Goal: Task Accomplishment & Management: Manage account settings

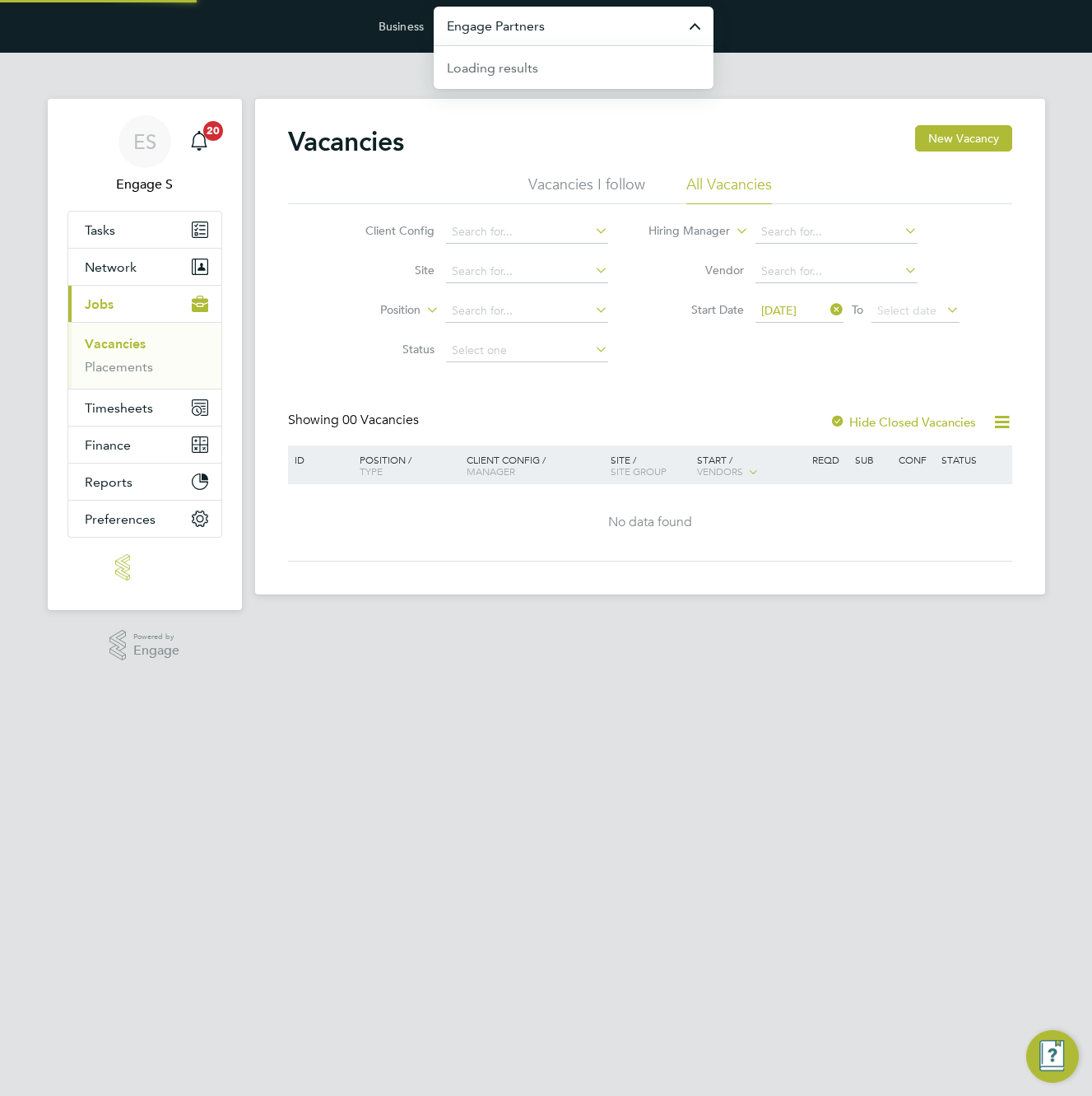
click at [559, 11] on input "Engage Partners" at bounding box center [574, 26] width 280 height 39
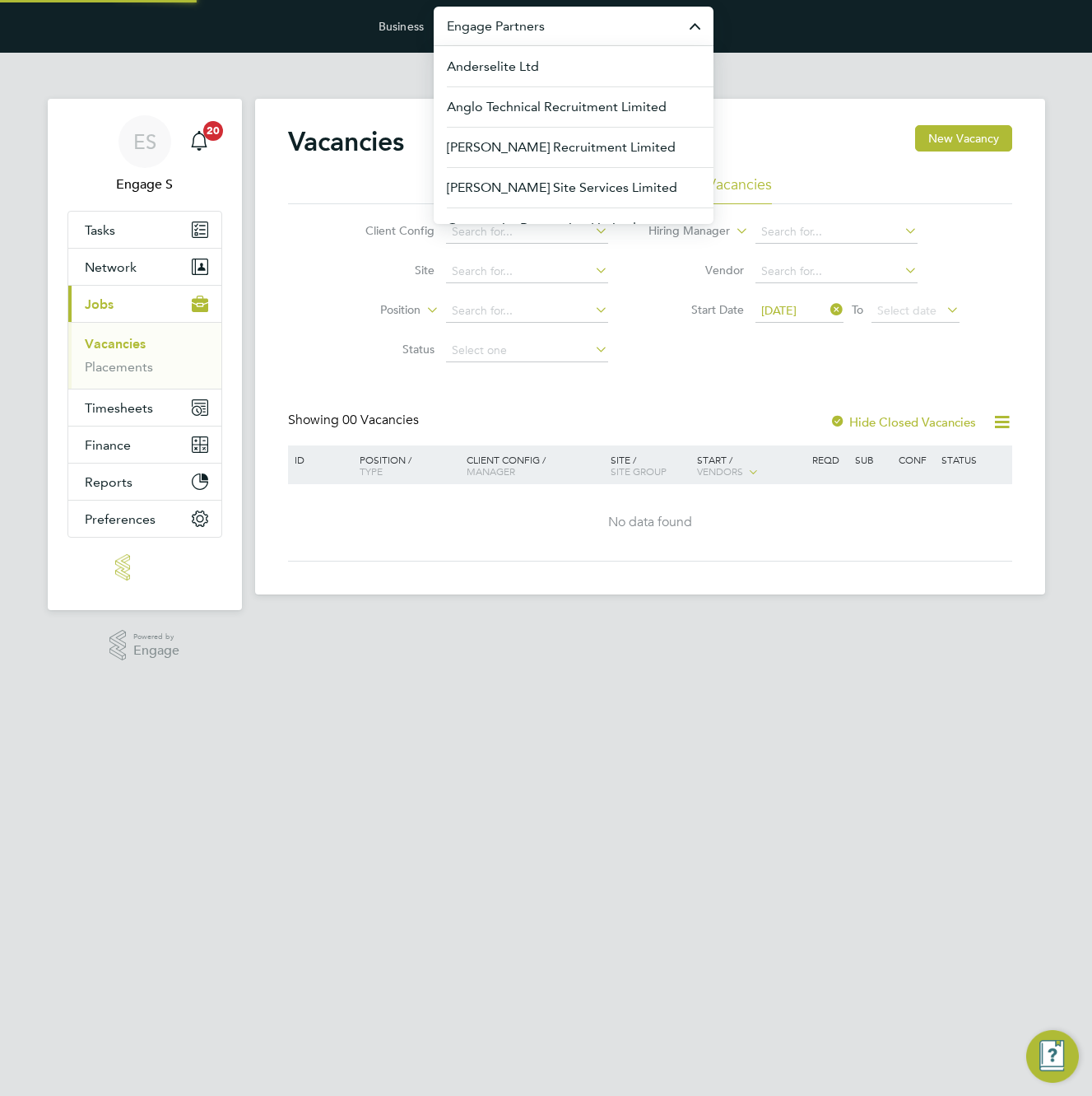
click at [559, 26] on input "Engage Partners" at bounding box center [574, 26] width 280 height 39
click at [567, 33] on input "Engage Partners" at bounding box center [574, 26] width 280 height 39
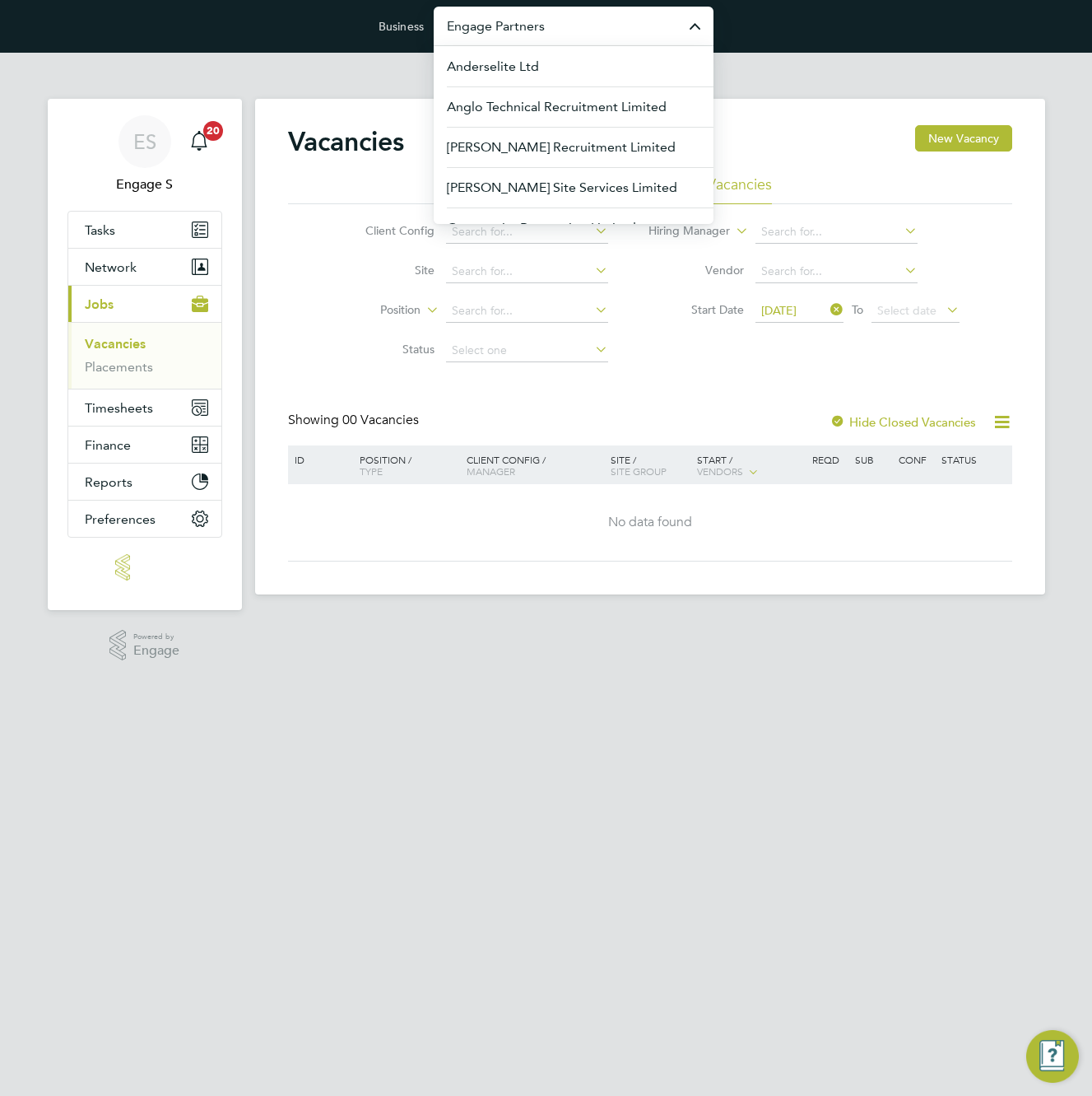
click at [567, 32] on input "Engage Partners" at bounding box center [574, 26] width 280 height 39
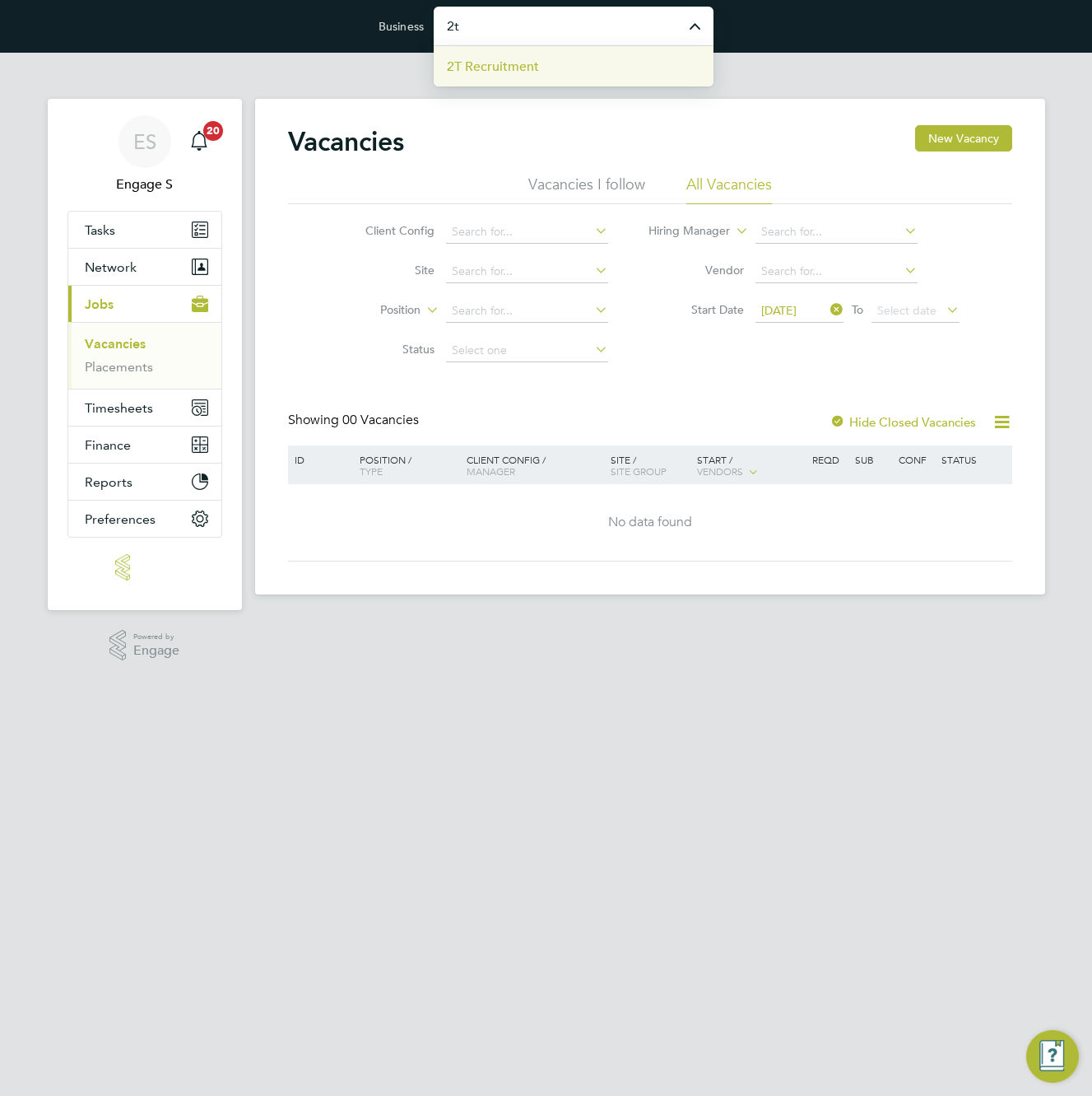
click at [556, 57] on li "2T Recruitment" at bounding box center [574, 67] width 280 height 41
type input "2T Recruitment"
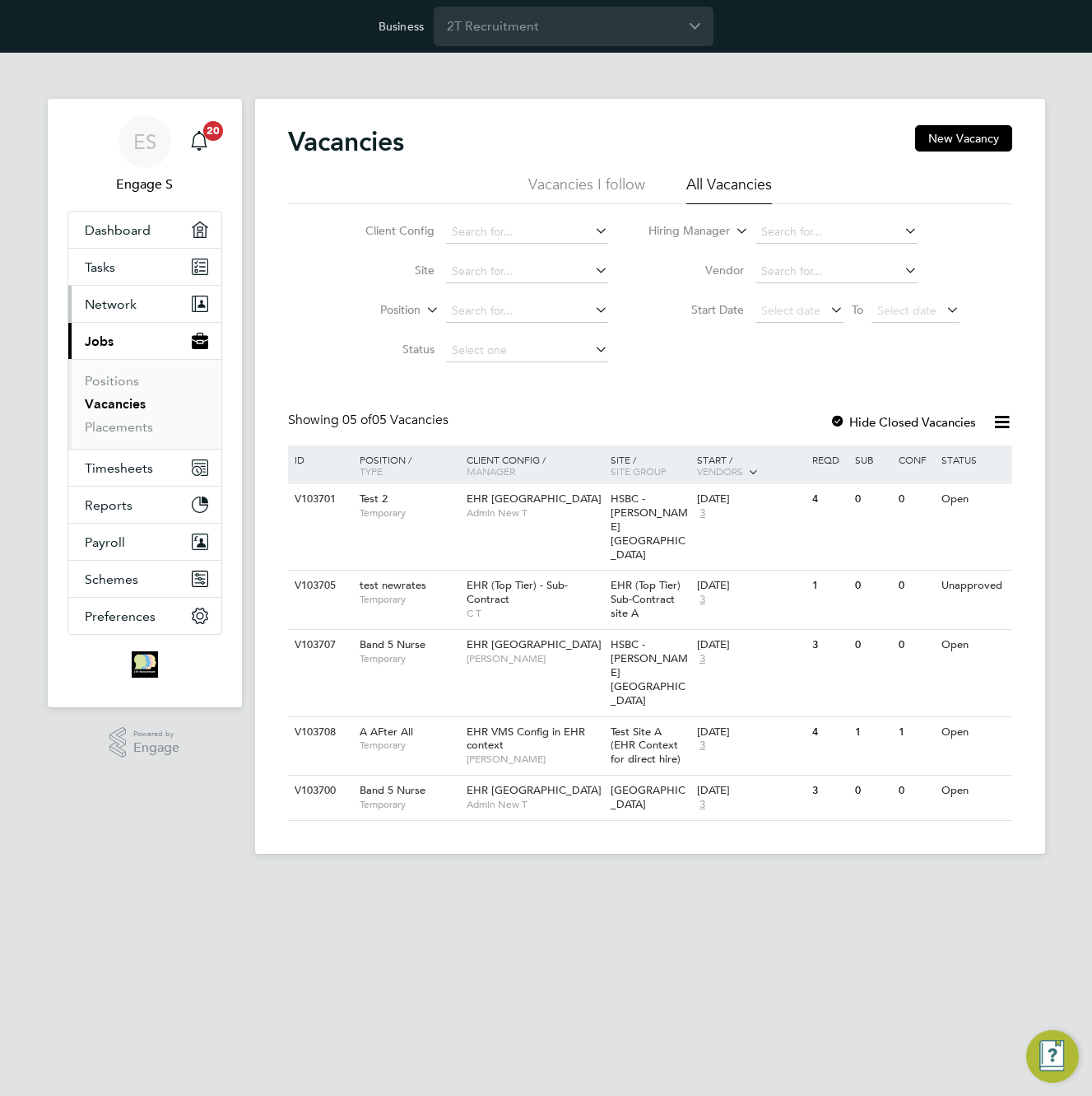
click at [113, 304] on span "Network" at bounding box center [111, 304] width 52 height 15
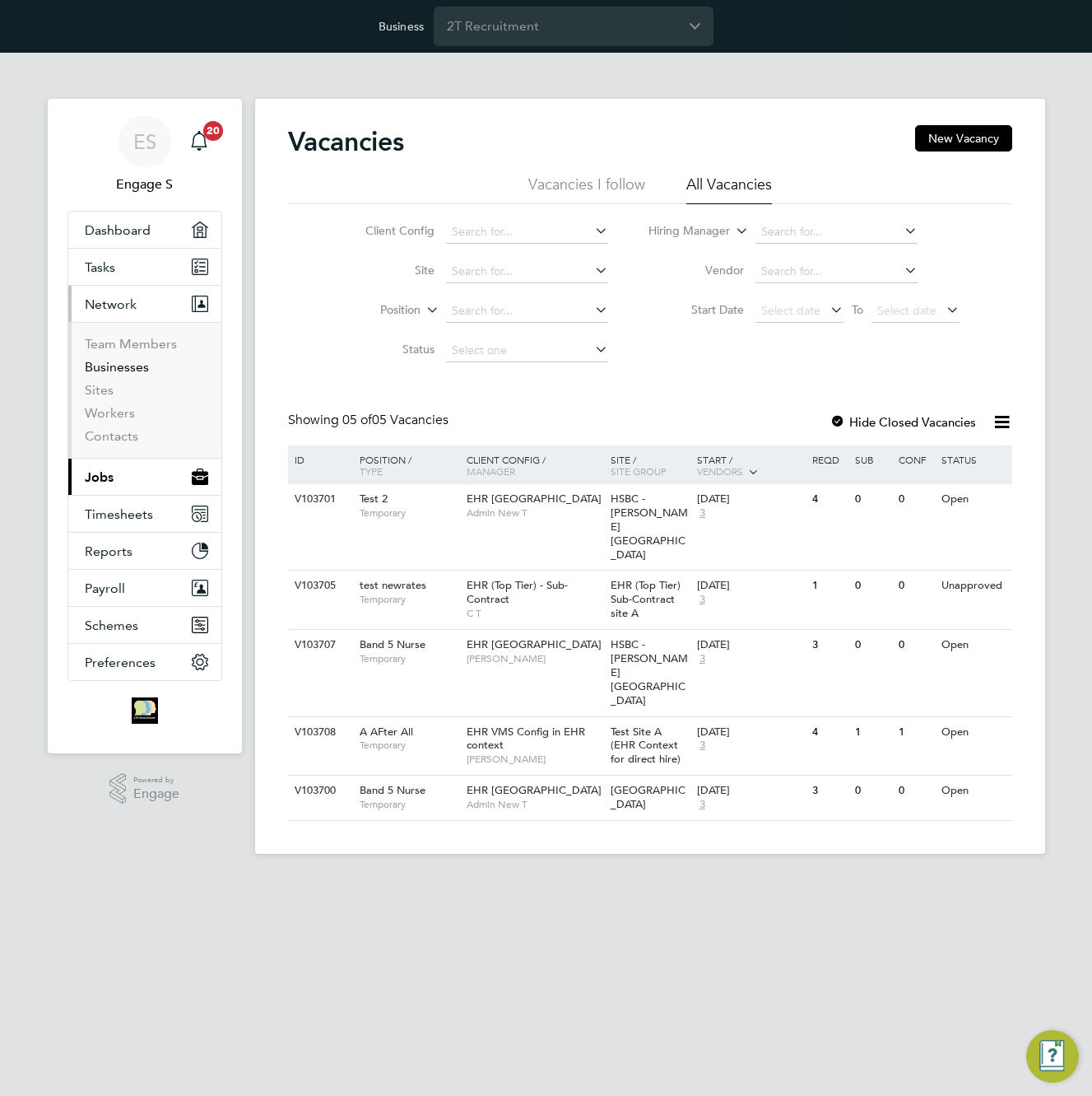
click at [114, 366] on link "Businesses" at bounding box center [117, 366] width 64 height 15
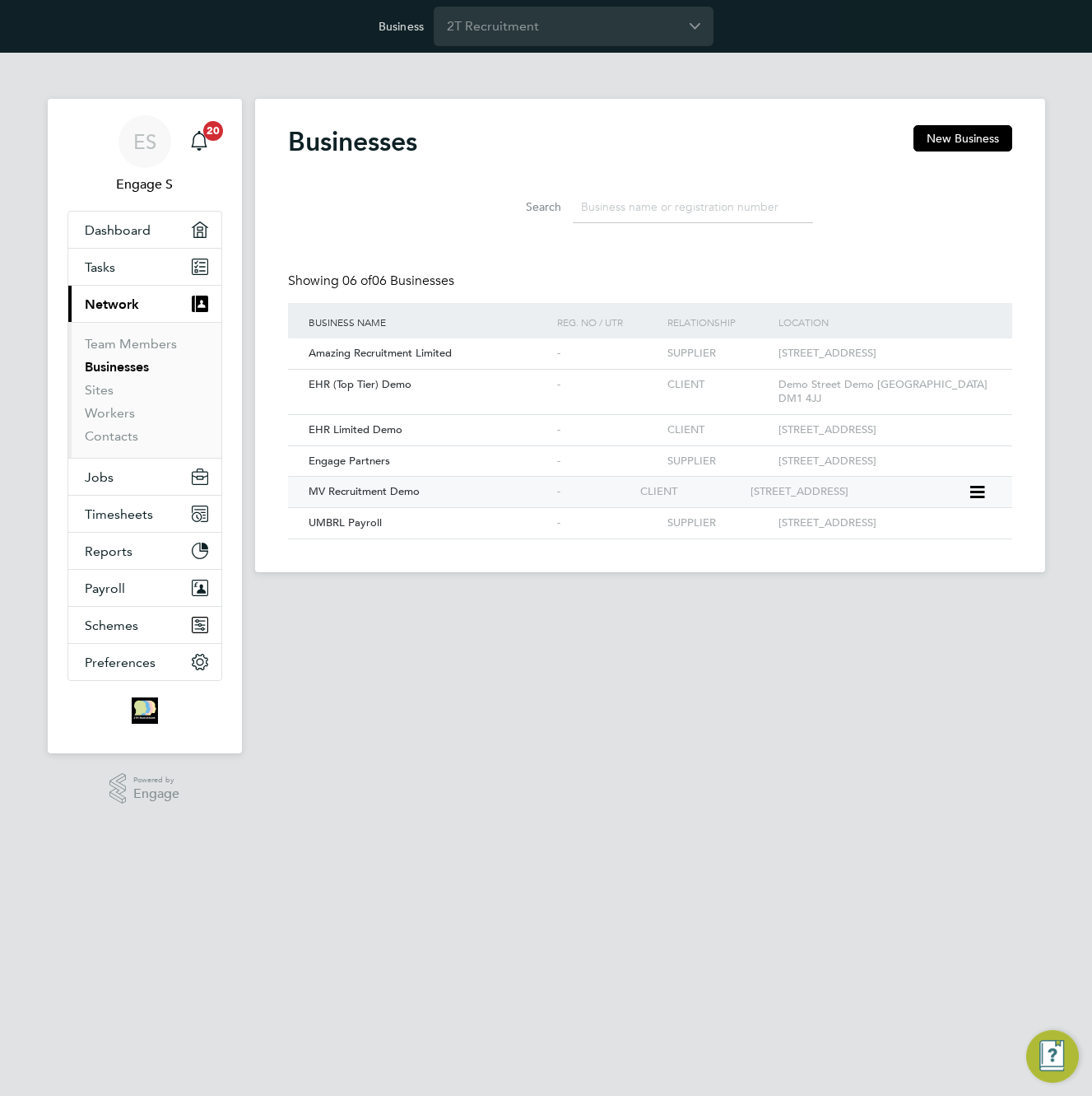
click at [642, 490] on div "CLIENT" at bounding box center [691, 492] width 110 height 31
click at [125, 658] on span "Preferences" at bounding box center [120, 662] width 71 height 15
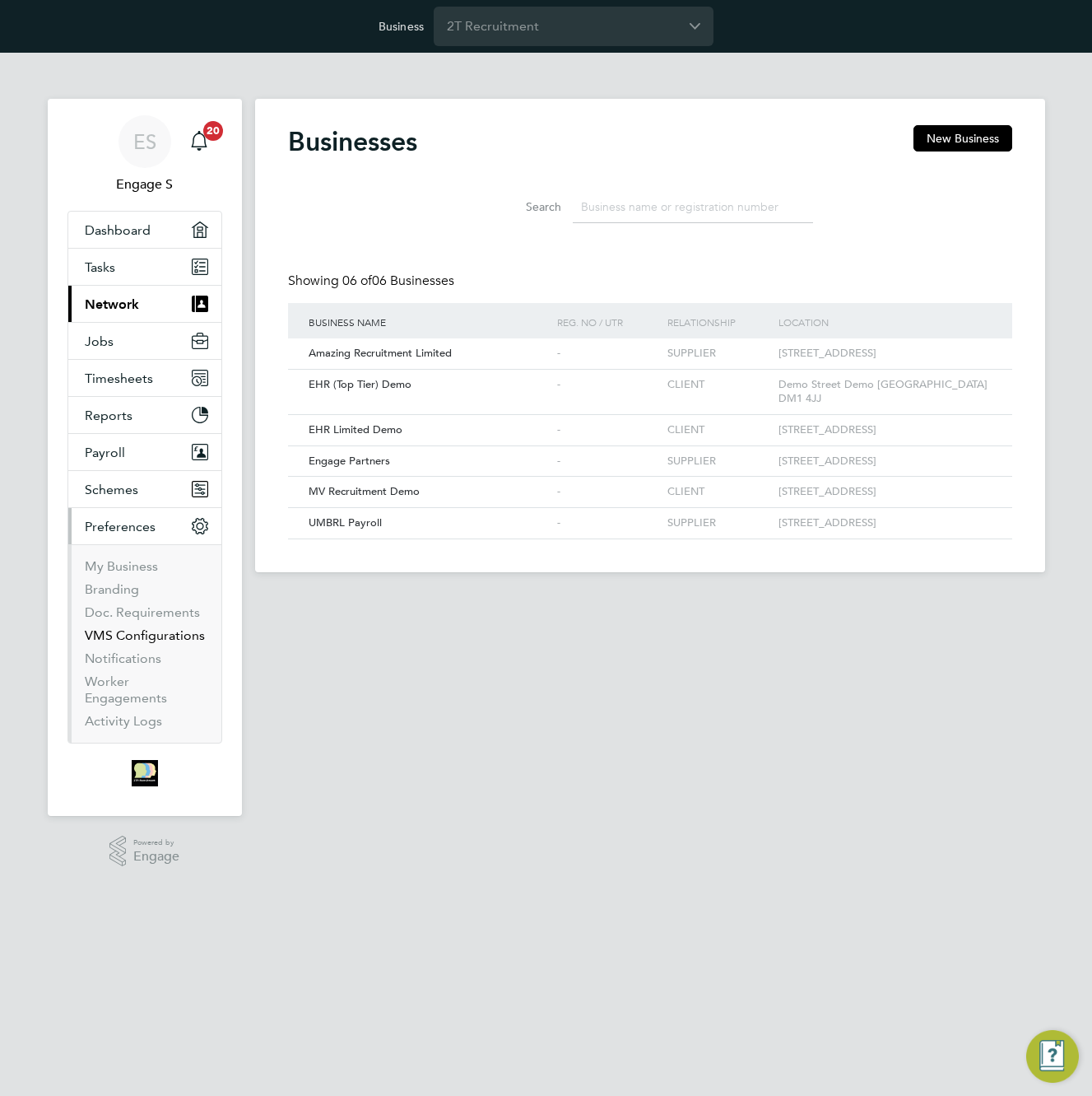
click at [120, 639] on link "VMS Configurations" at bounding box center [145, 635] width 120 height 15
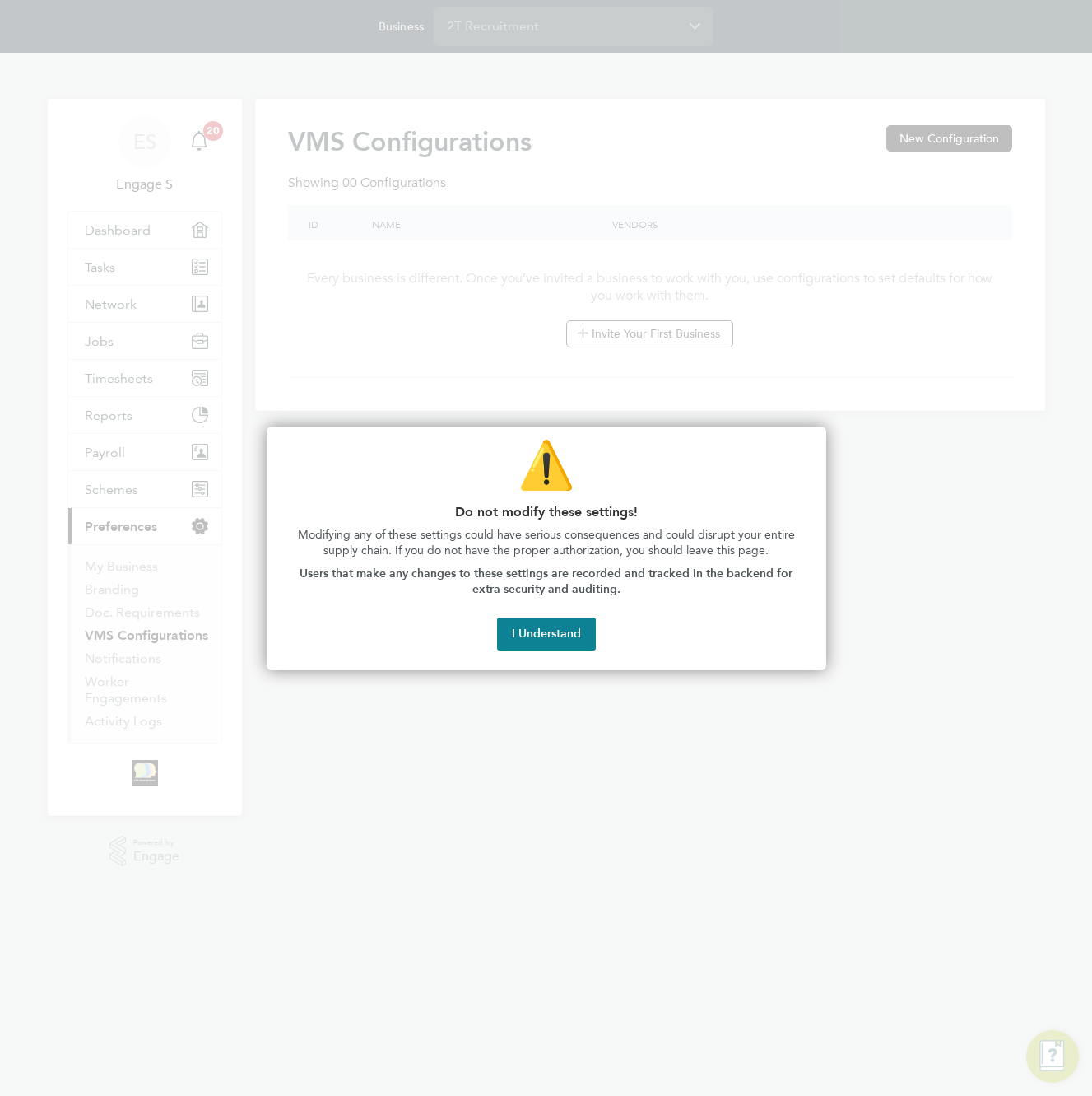
click at [535, 86] on div at bounding box center [546, 548] width 1092 height 1096
drag, startPoint x: 546, startPoint y: 643, endPoint x: 545, endPoint y: 619, distance: 24.0
click at [545, 625] on button "I Understand" at bounding box center [547, 634] width 99 height 33
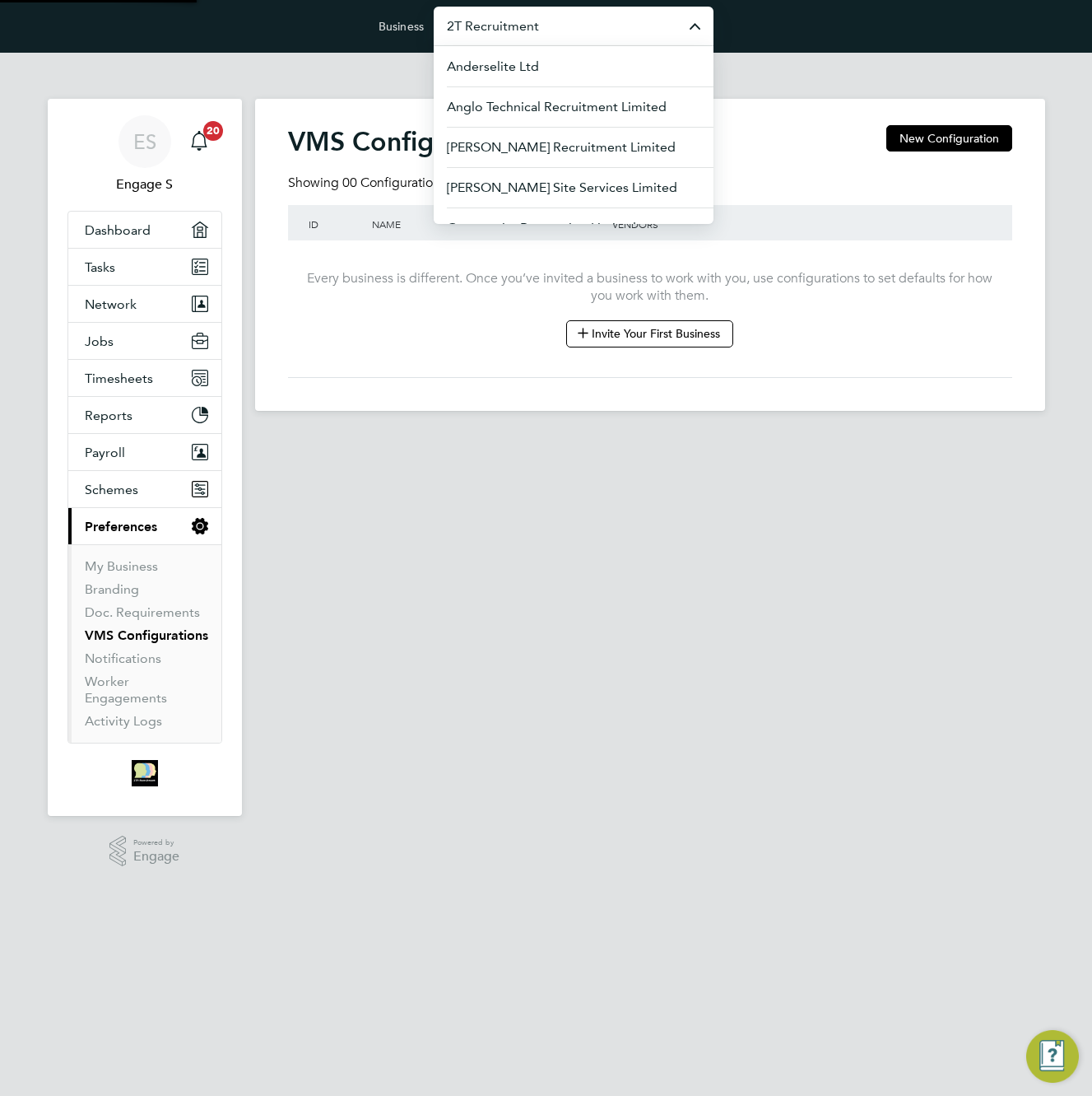
click at [572, 25] on input "2T Recruitment" at bounding box center [574, 26] width 280 height 39
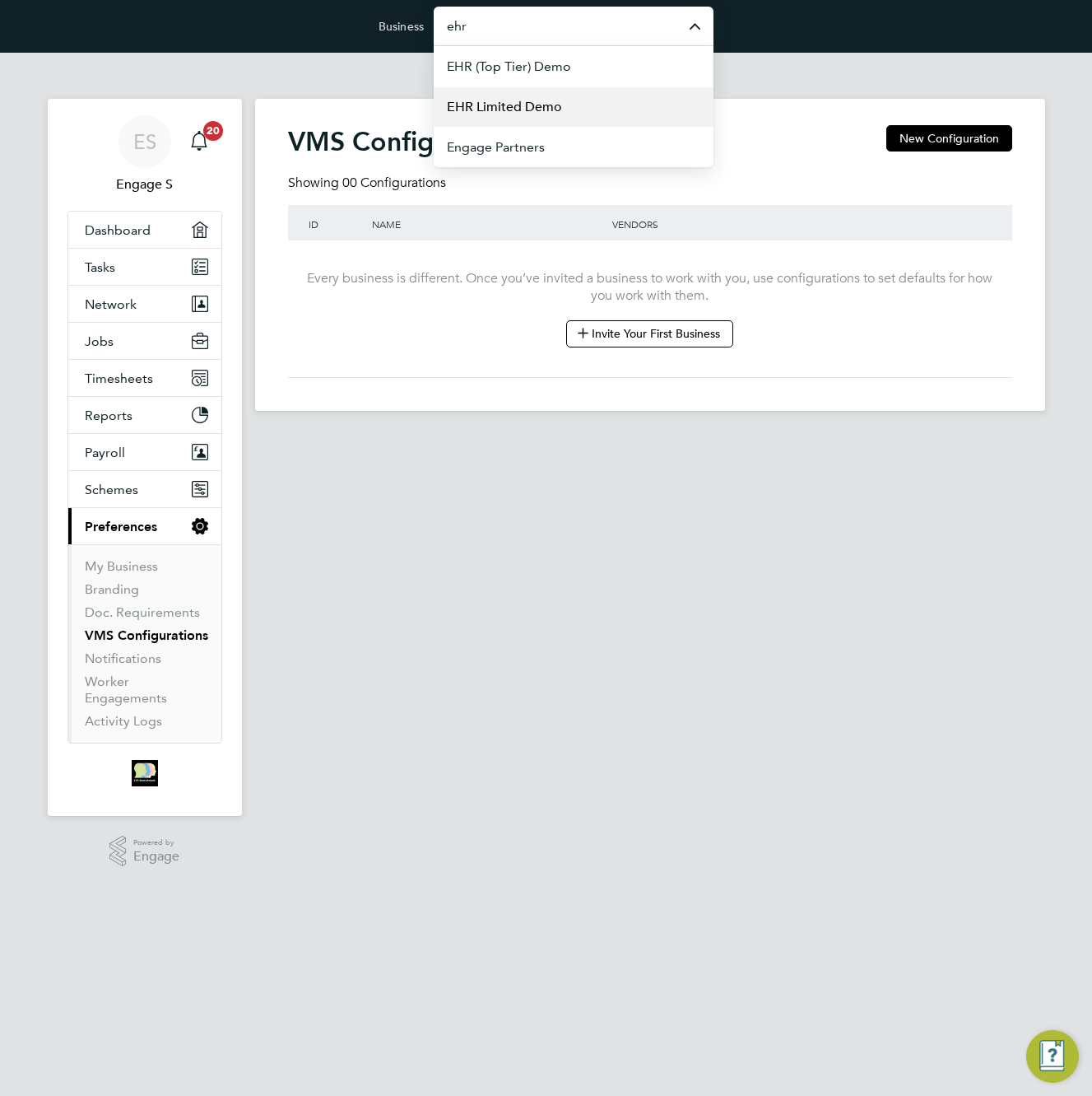
click at [578, 107] on li "EHR Limited Demo" at bounding box center [574, 106] width 280 height 41
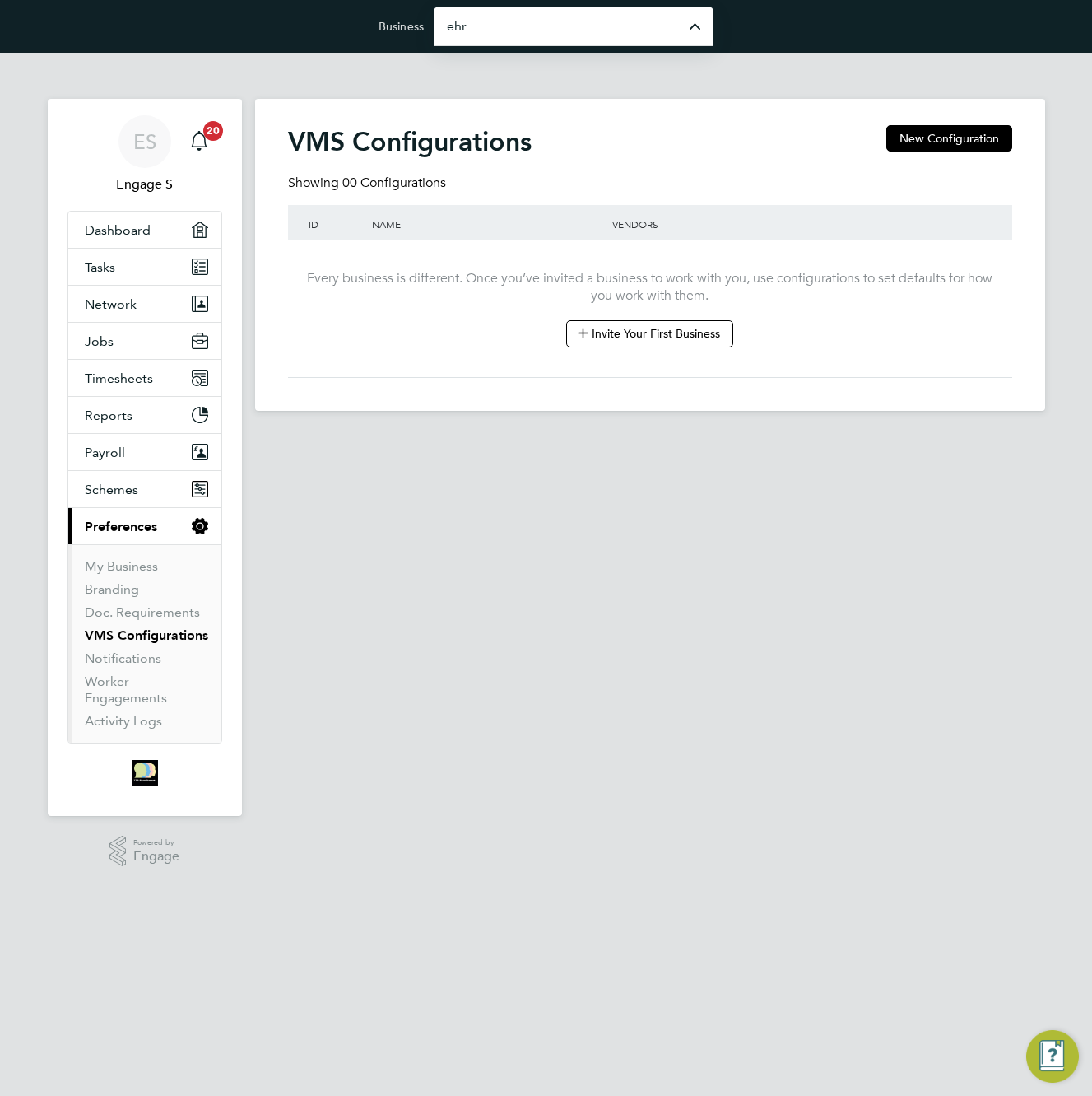
type input "EHR Limited Demo"
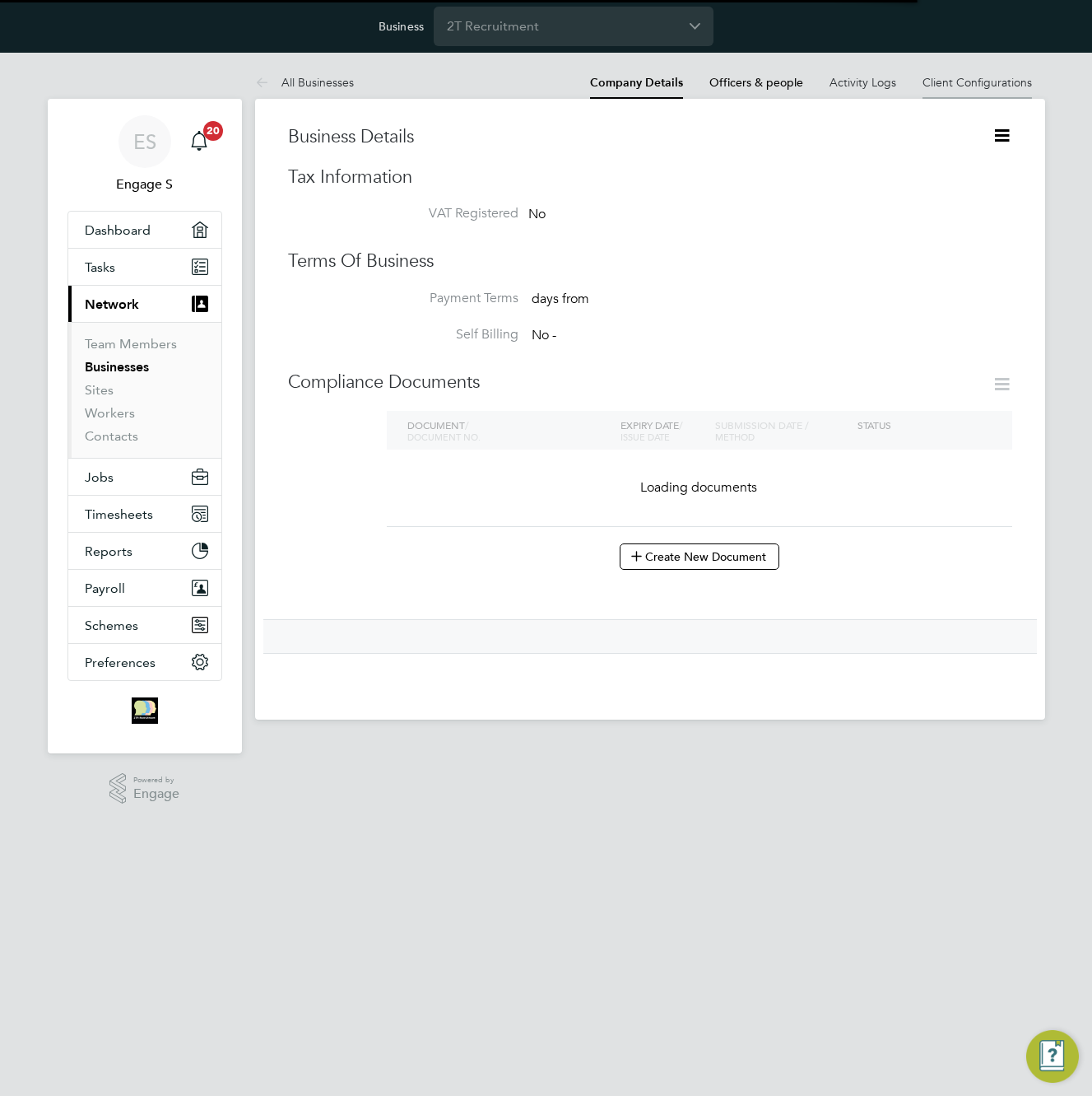
click at [963, 85] on link "Client Configurations" at bounding box center [977, 82] width 109 height 14
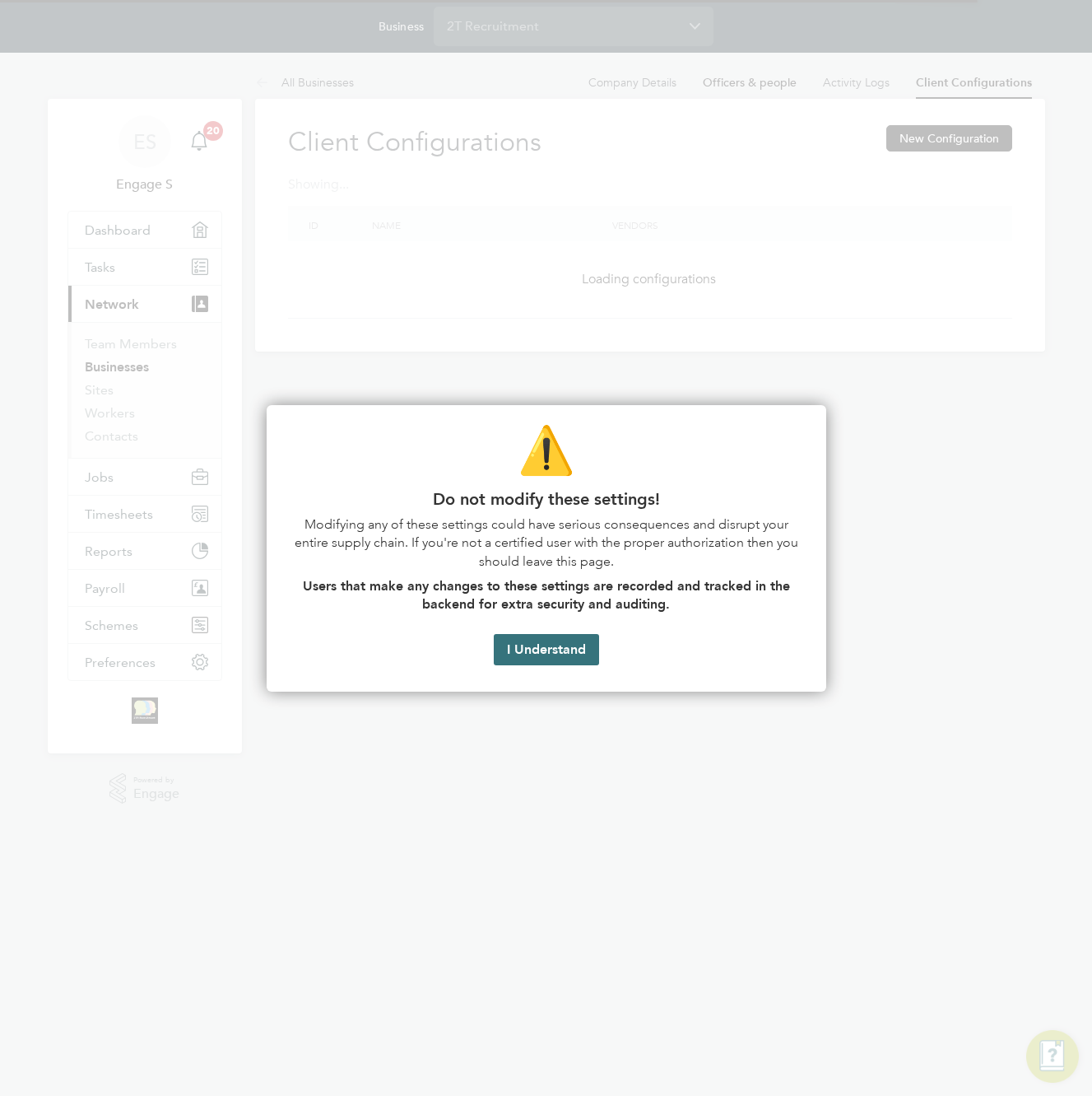
click at [568, 651] on button "I Understand" at bounding box center [546, 649] width 105 height 31
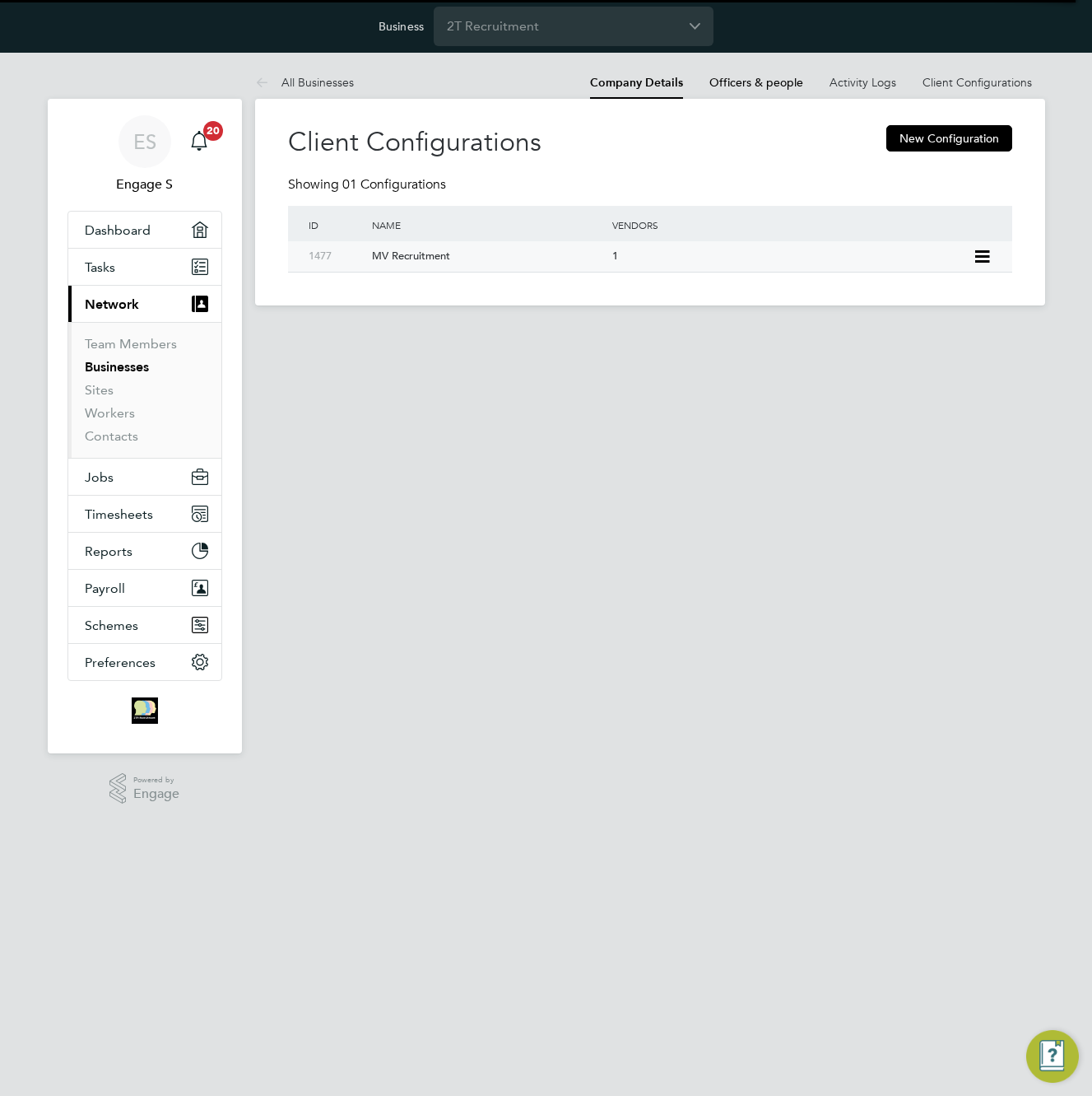
click at [519, 253] on div "MV Recruitment" at bounding box center [483, 257] width 248 height 31
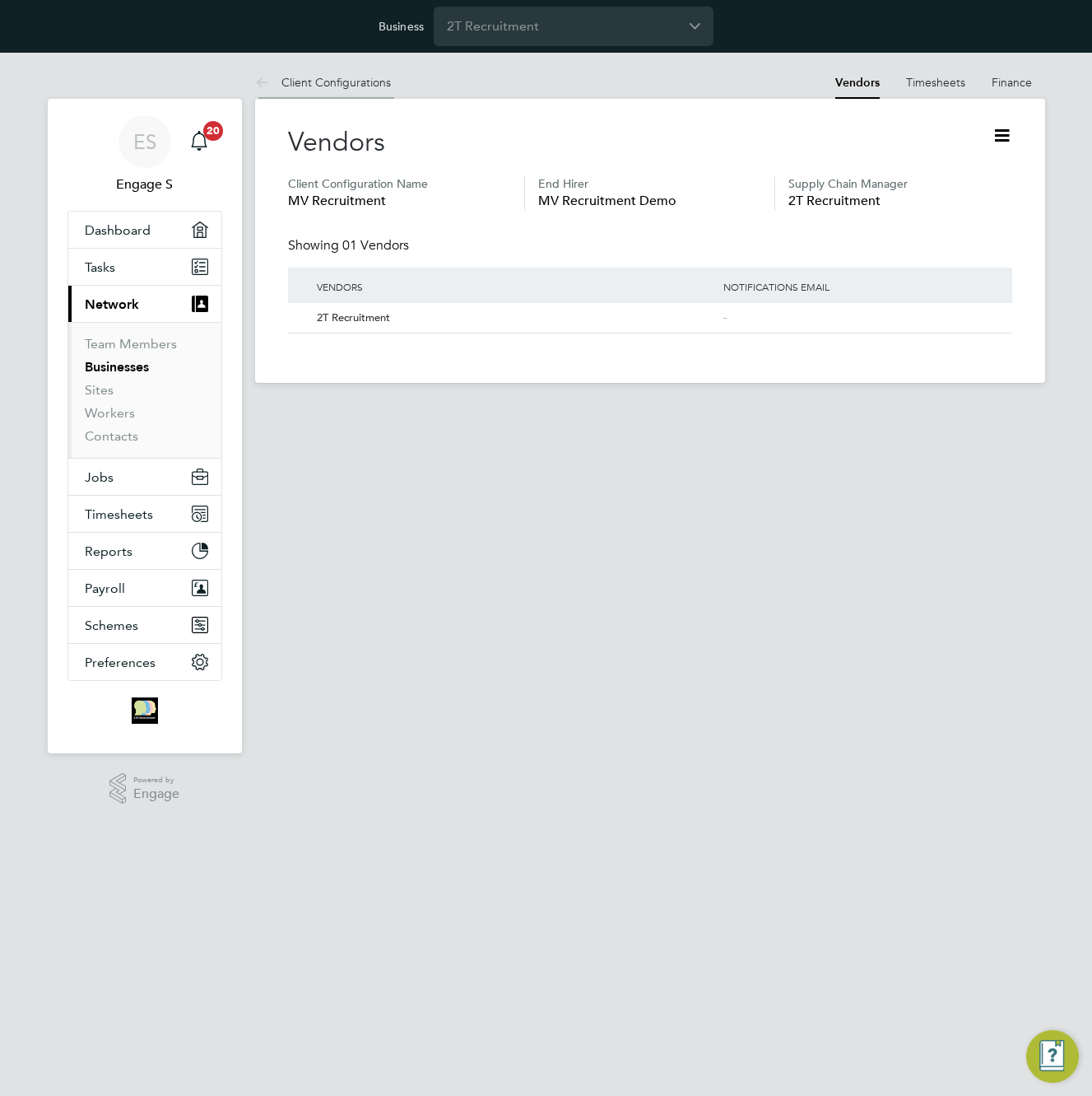
click at [305, 72] on li "Client Configurations" at bounding box center [323, 82] width 136 height 33
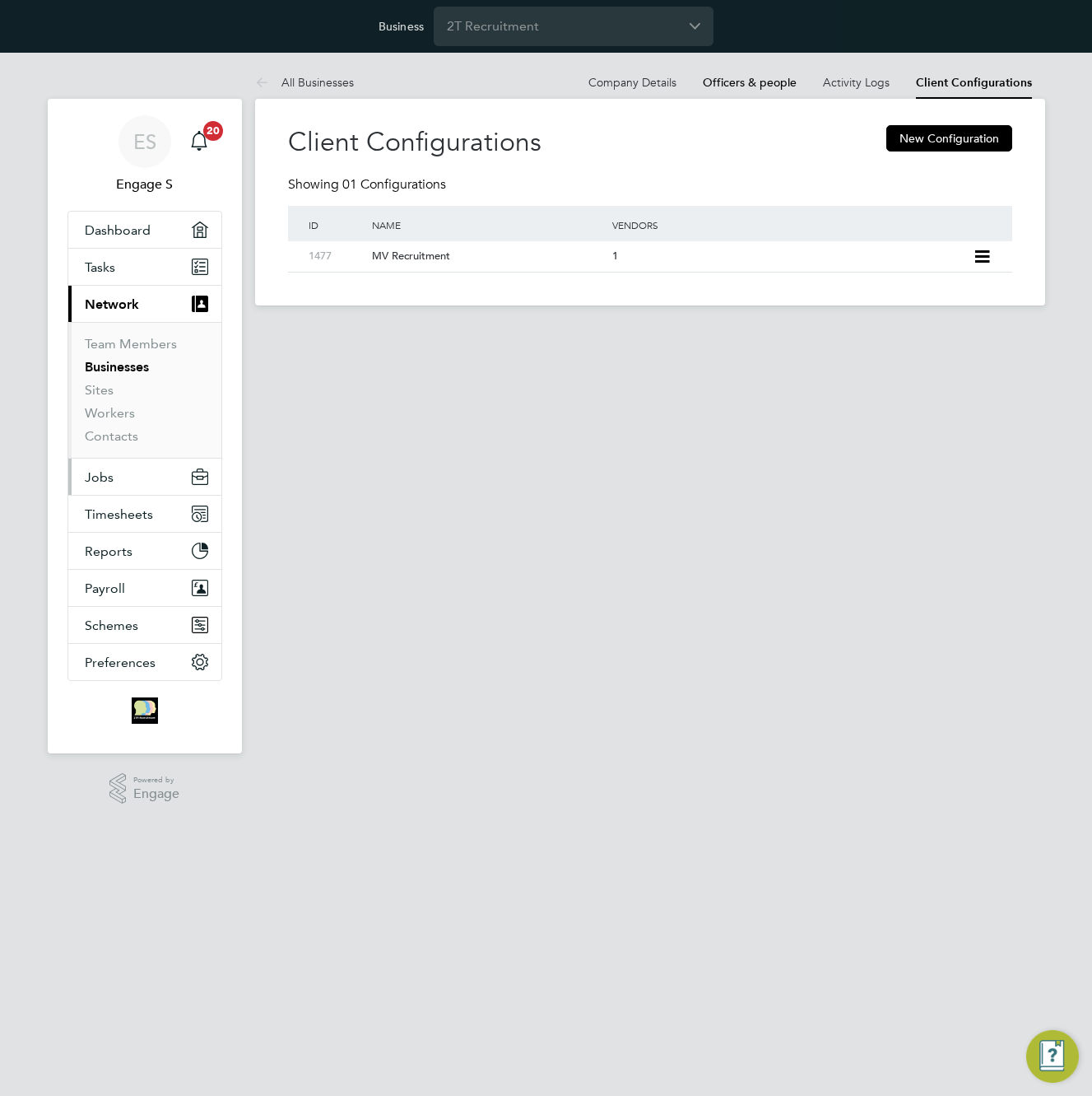
click at [135, 475] on button "Jobs" at bounding box center [145, 476] width 153 height 36
click at [636, 81] on link "Company Details" at bounding box center [632, 82] width 88 height 14
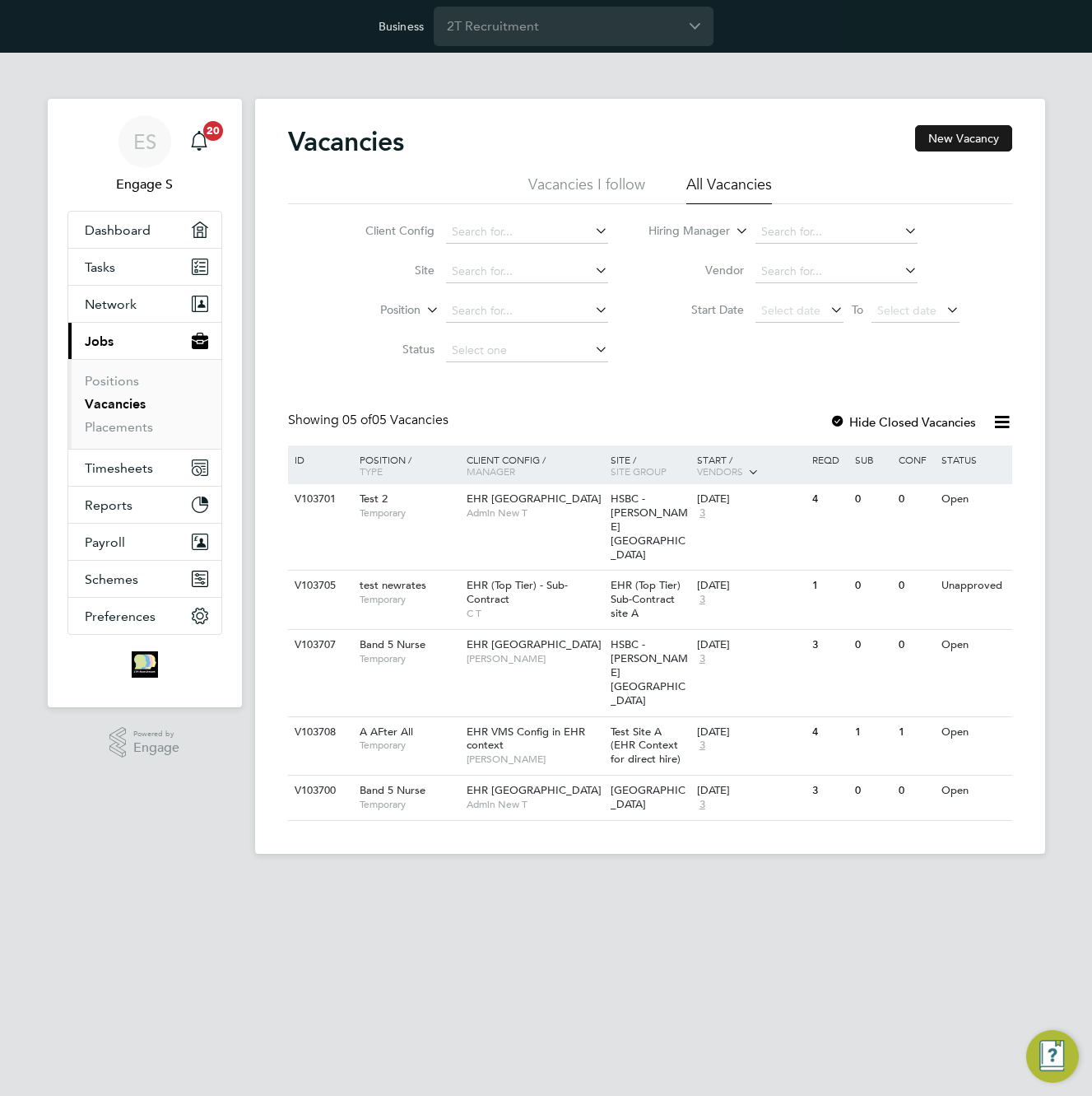
click at [979, 132] on button "New Vacancy" at bounding box center [963, 137] width 98 height 26
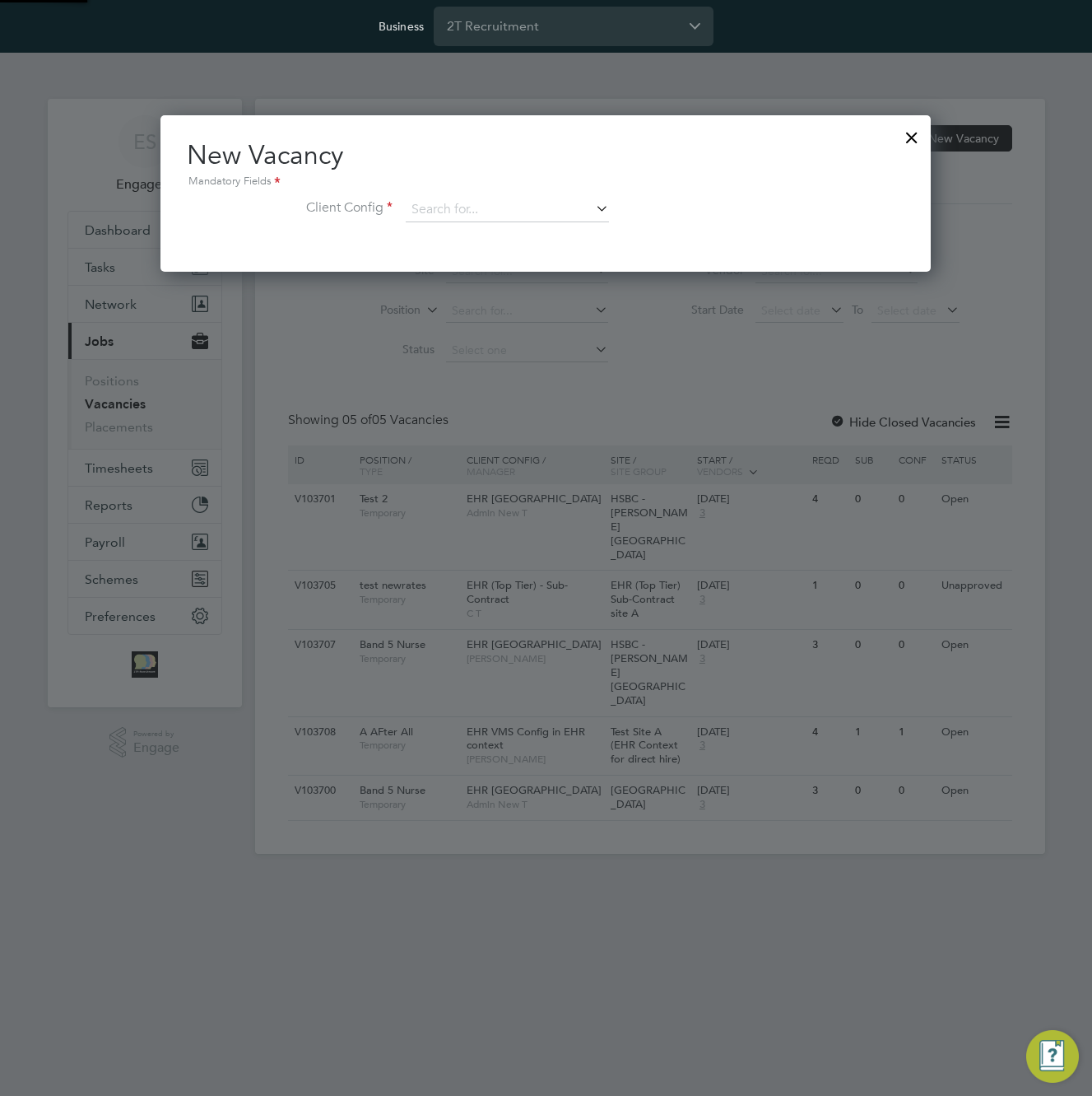
scroll to position [157, 771]
click at [562, 216] on input at bounding box center [507, 210] width 203 height 25
click at [522, 274] on li "MV Recruitment" at bounding box center [507, 277] width 205 height 22
type input "MV Recruitment"
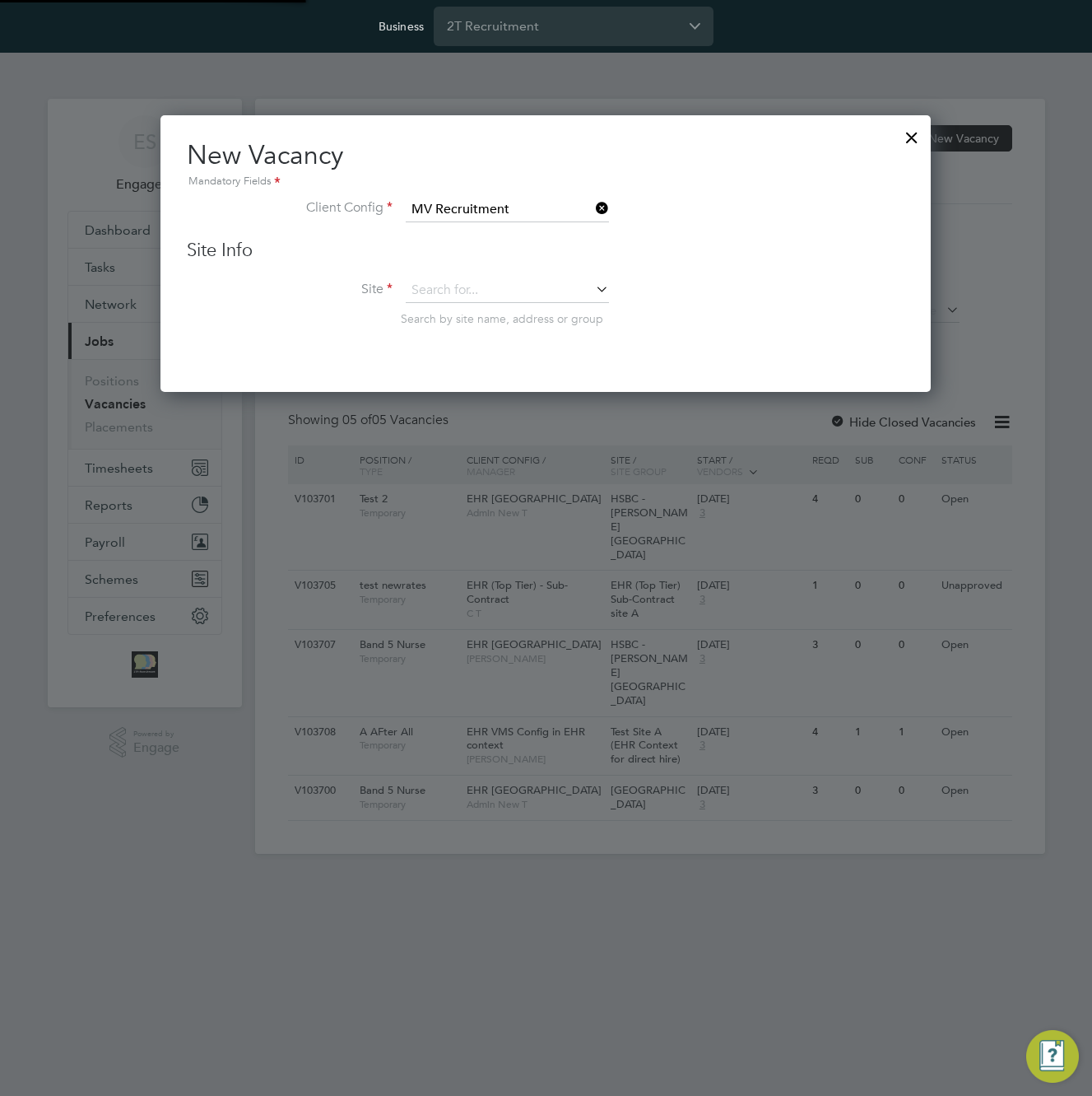
scroll to position [278, 771]
click at [519, 291] on input at bounding box center [507, 291] width 203 height 25
click at [897, 142] on div at bounding box center [911, 133] width 30 height 30
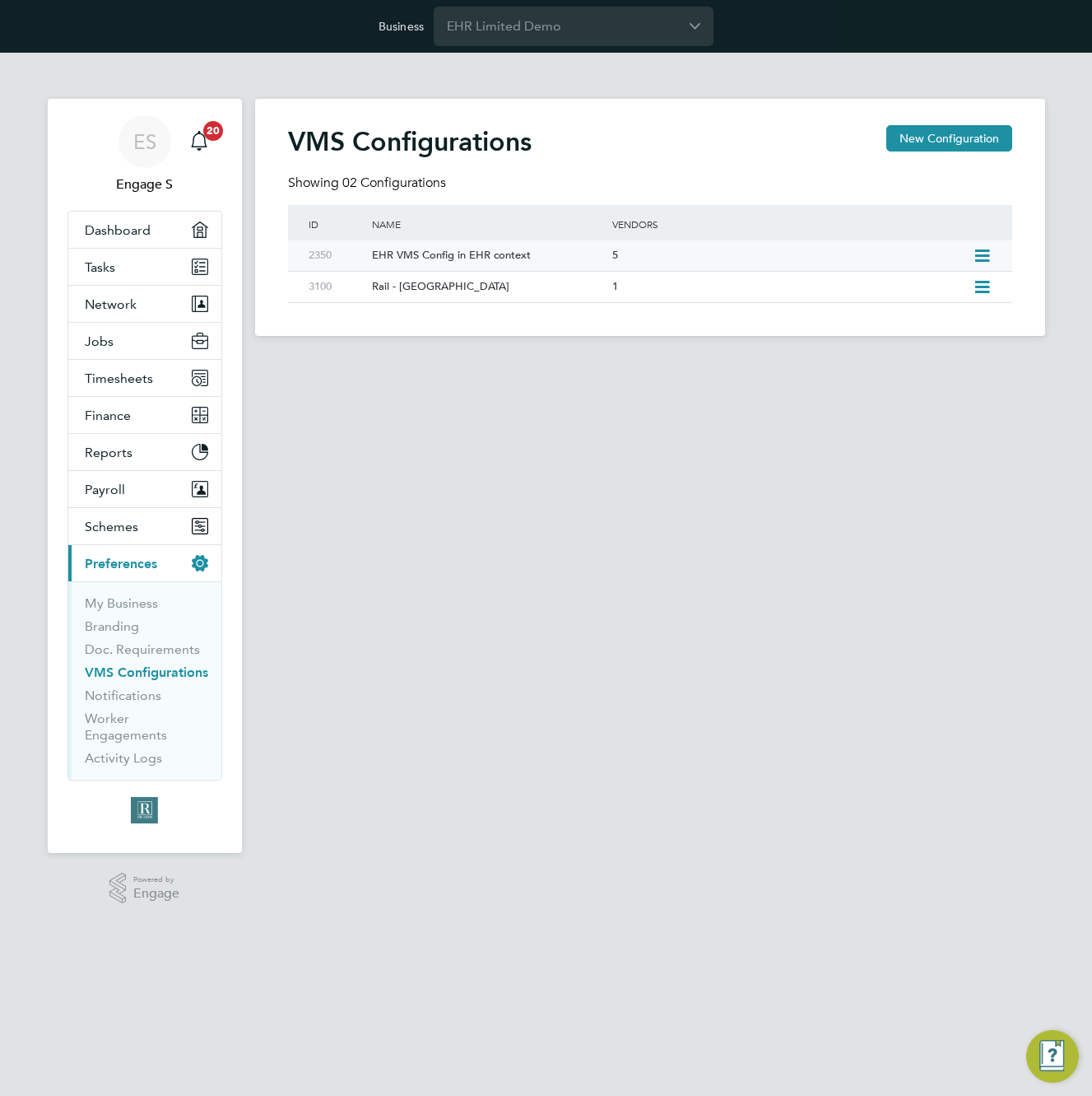
click at [484, 250] on div "EHR VMS Config in EHR context" at bounding box center [483, 256] width 248 height 31
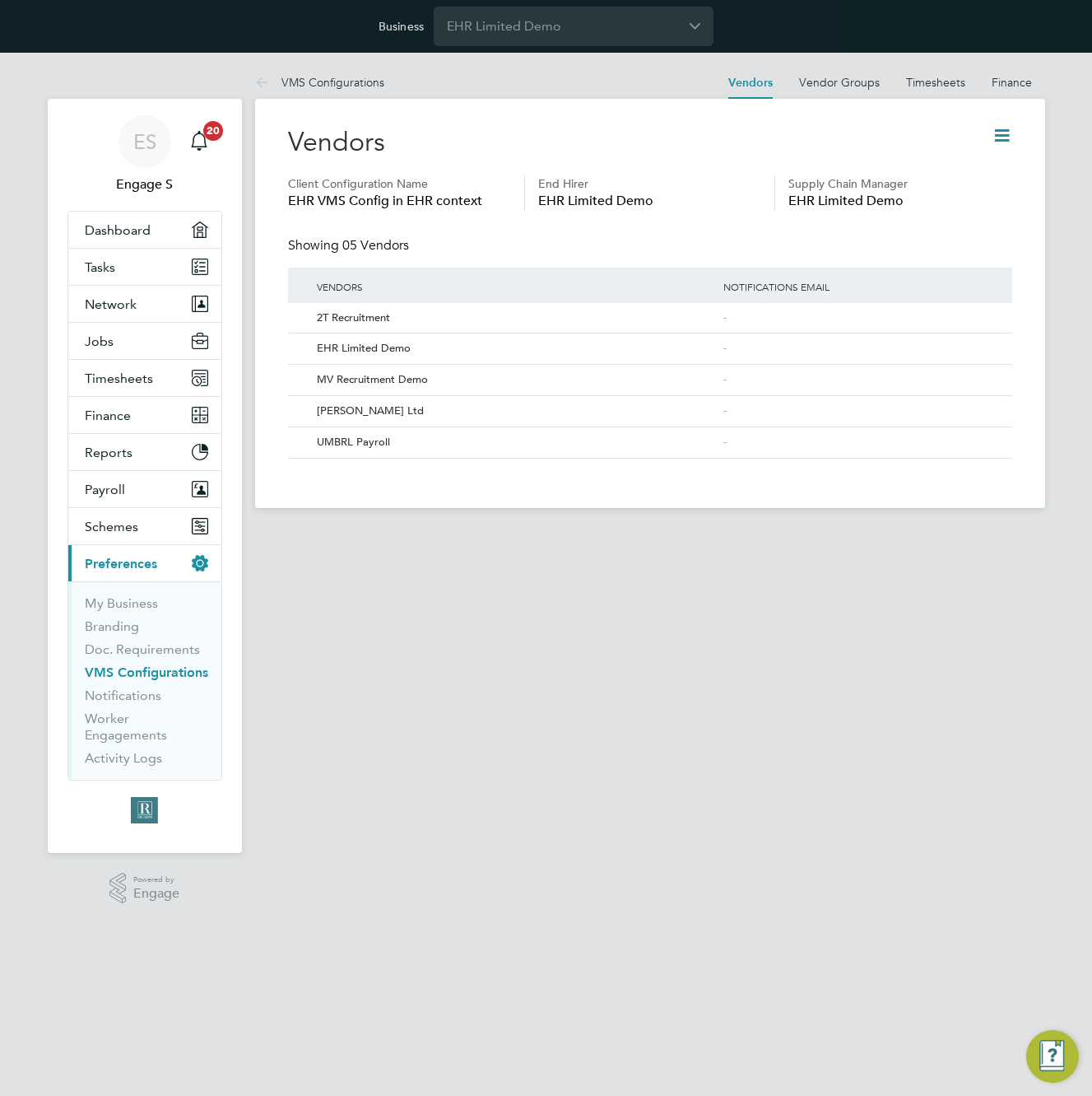
click at [1001, 136] on icon at bounding box center [1001, 134] width 20 height 20
click at [949, 173] on li "Edit VMS Configuration" at bounding box center [937, 175] width 147 height 23
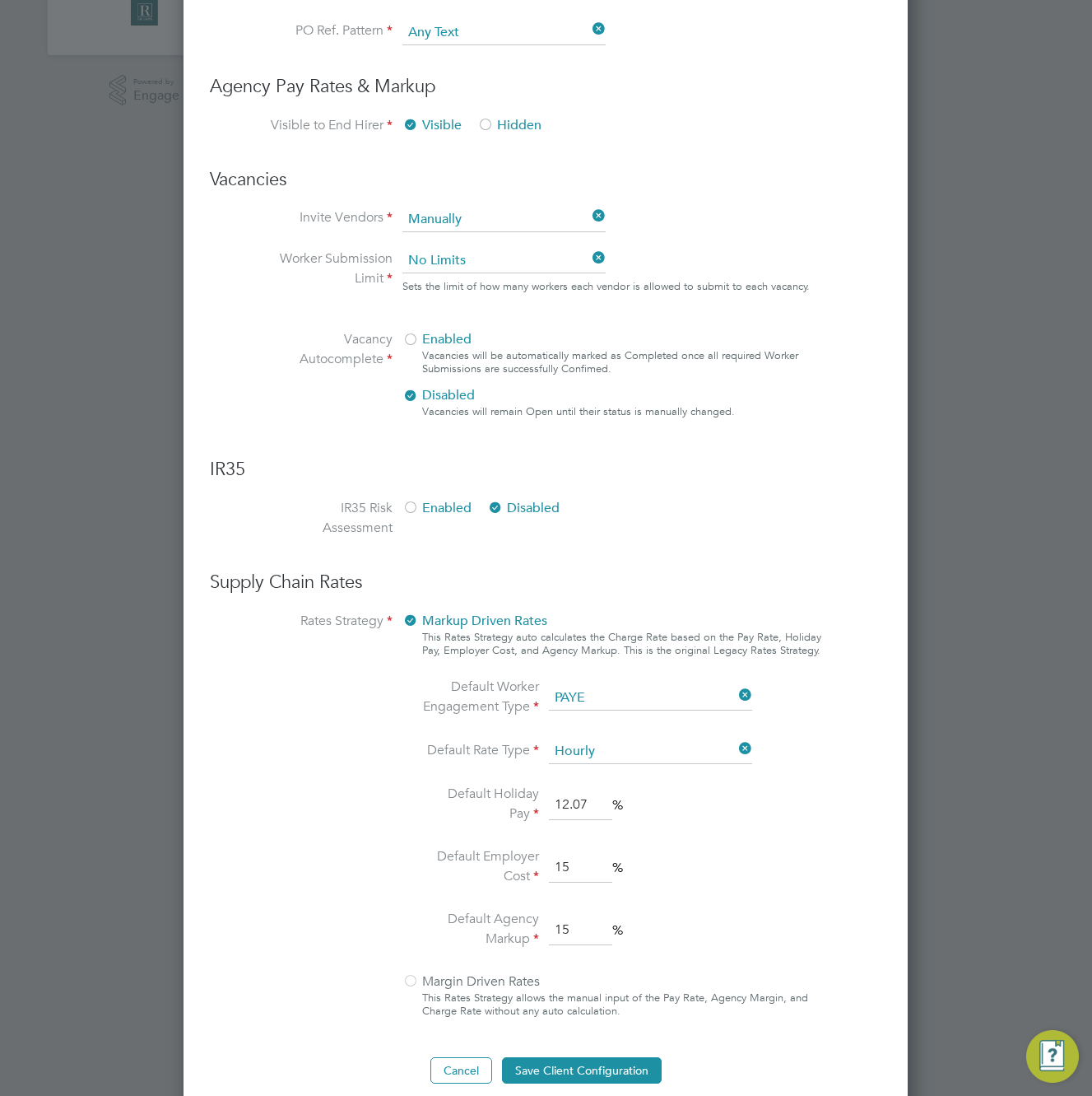
scroll to position [819, 0]
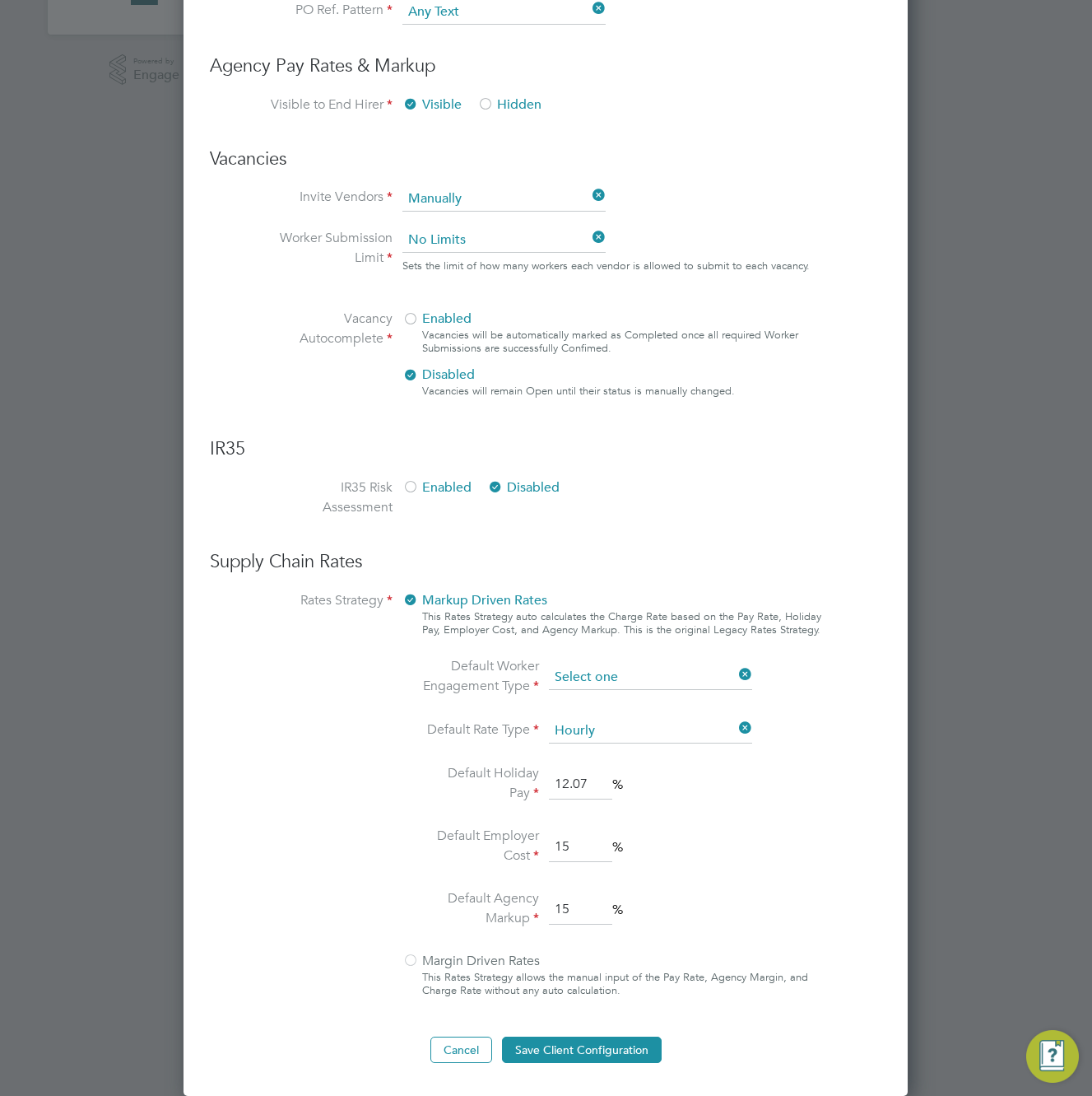
click at [638, 676] on input at bounding box center [650, 678] width 203 height 25
click at [705, 836] on li "Default Employer Cost 15 %" at bounding box center [589, 847] width 347 height 43
click at [456, 1043] on button "Cancel" at bounding box center [462, 1049] width 62 height 26
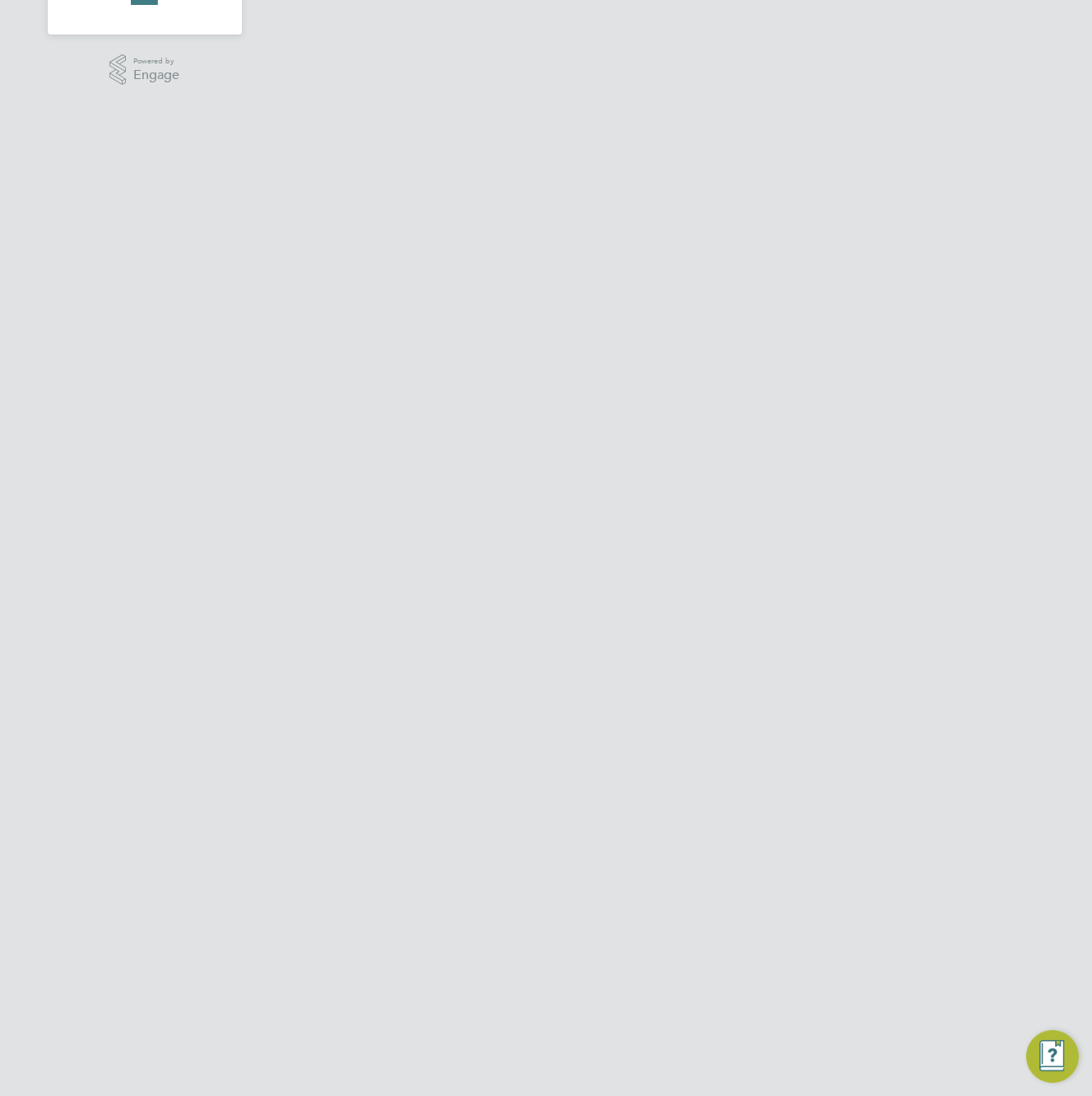
scroll to position [0, 0]
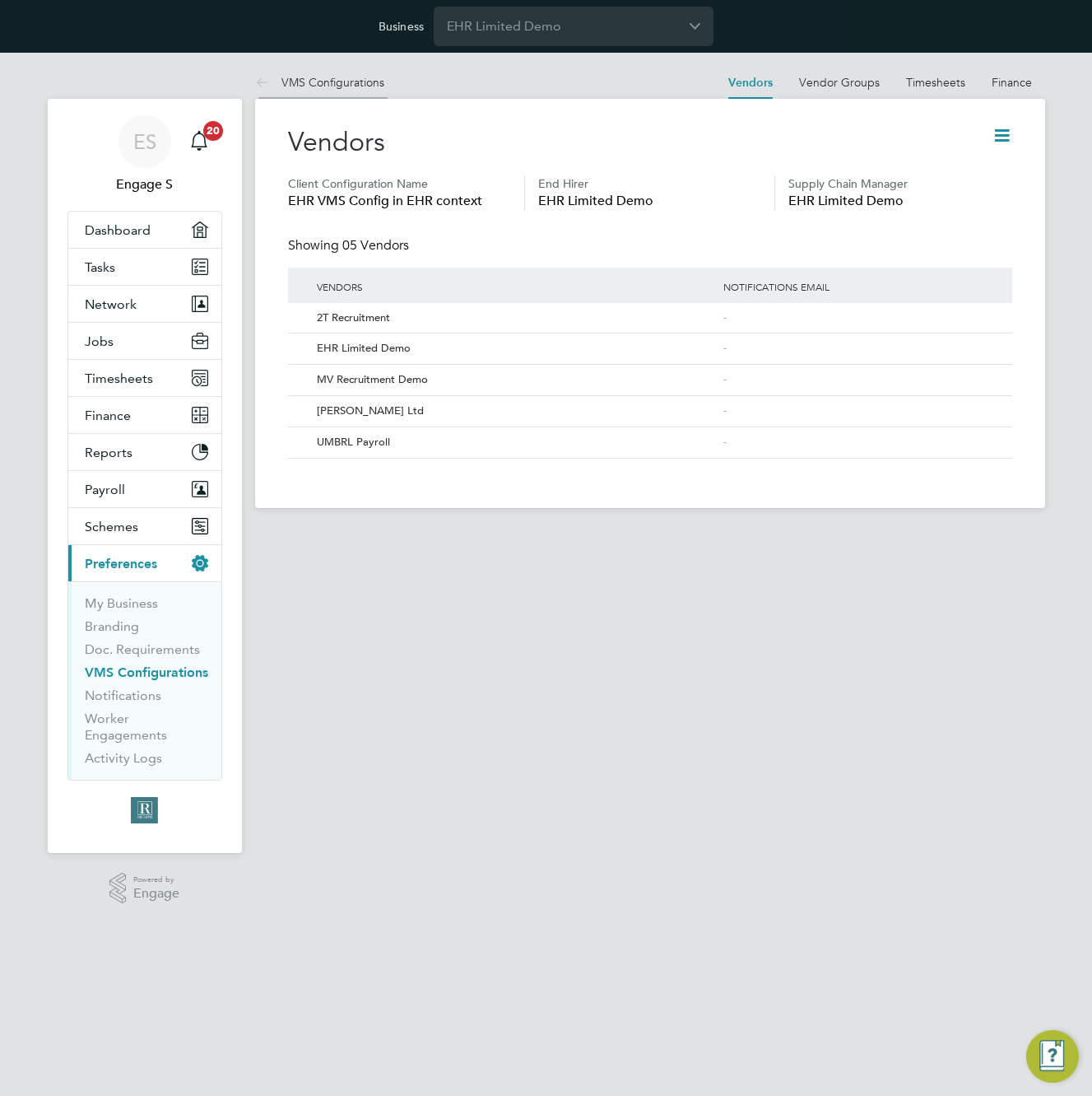
click at [332, 85] on link "VMS Configurations" at bounding box center [320, 82] width 129 height 14
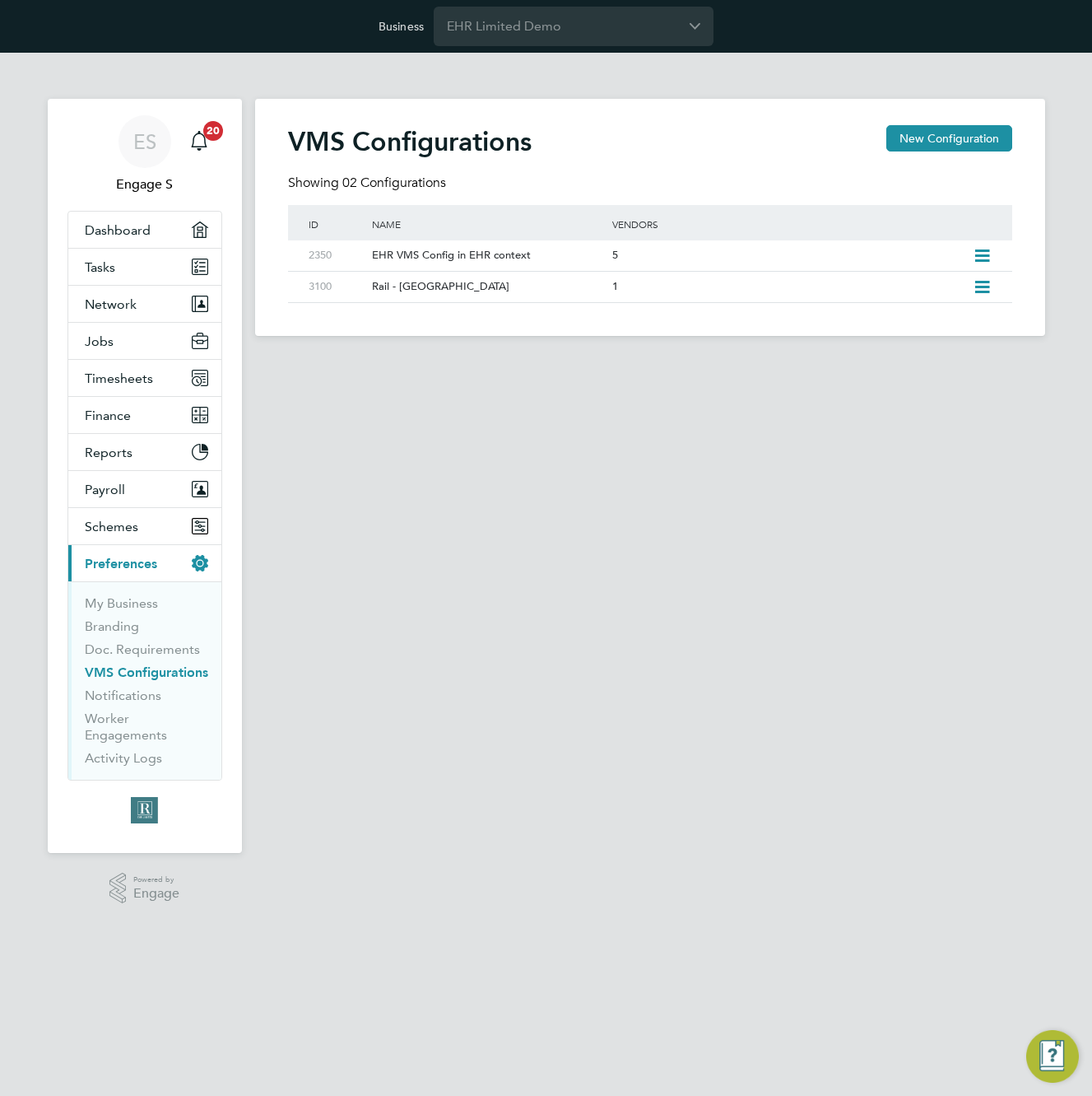
click at [350, 166] on div "VMS Configurations New Configuration" at bounding box center [650, 149] width 725 height 49
